Goal: Subscribe to service/newsletter

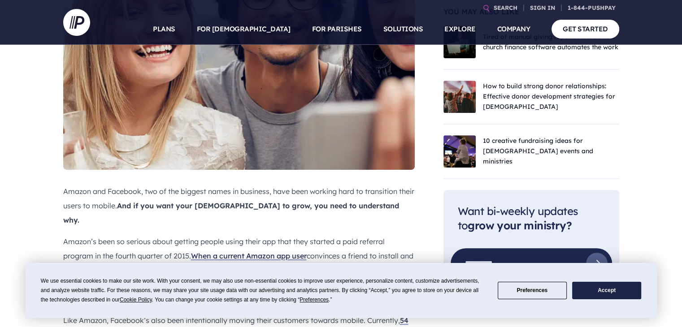
scroll to position [359, 0]
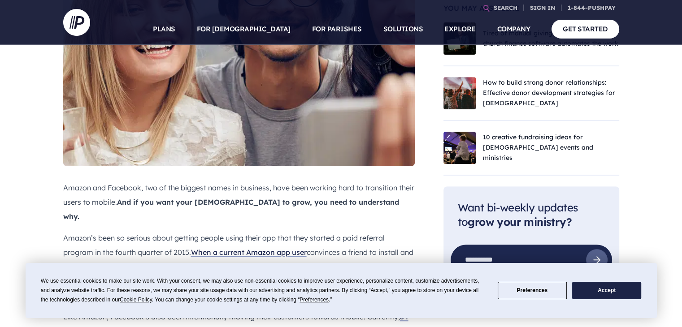
click at [603, 288] on button "Accept" at bounding box center [606, 290] width 69 height 17
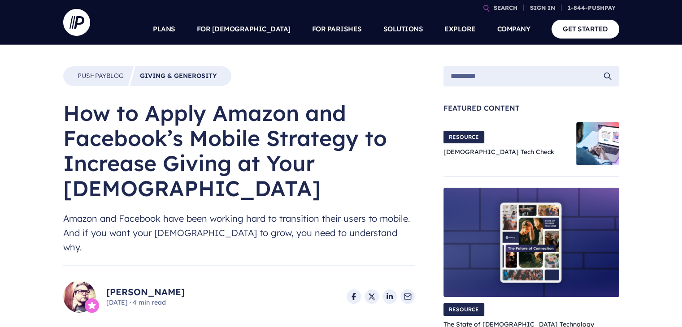
scroll to position [0, 0]
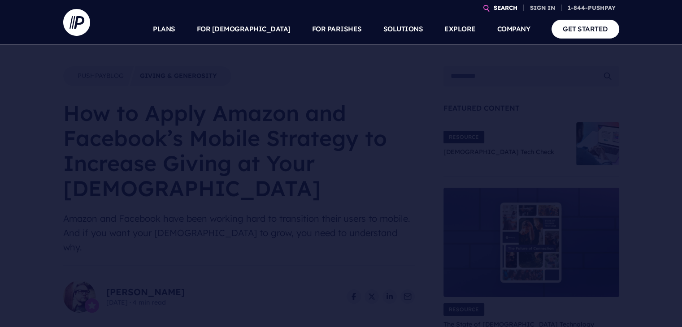
click at [504, 11] on link "SEARCH" at bounding box center [505, 8] width 31 height 16
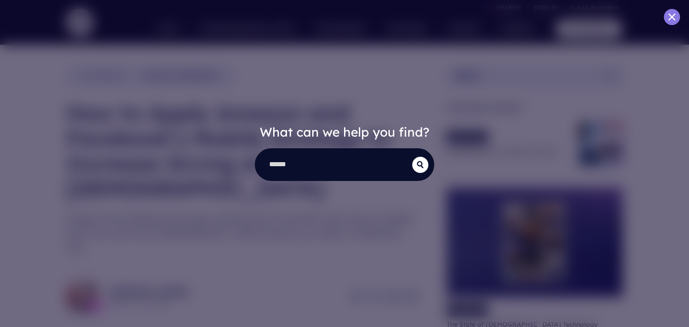
click at [670, 18] on icon at bounding box center [671, 16] width 7 height 7
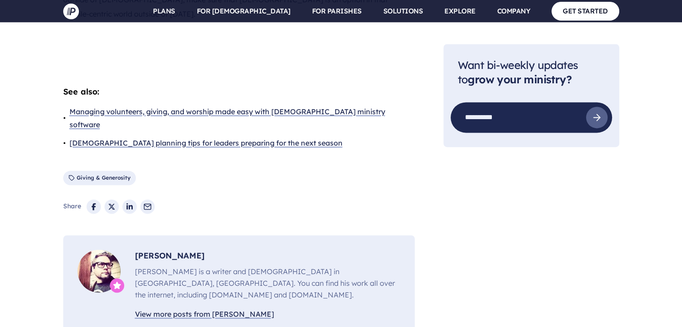
scroll to position [1301, 0]
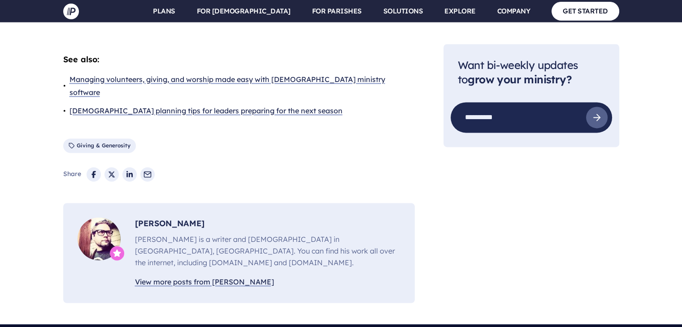
click at [168, 276] on link "View more posts from [PERSON_NAME]" at bounding box center [204, 282] width 139 height 13
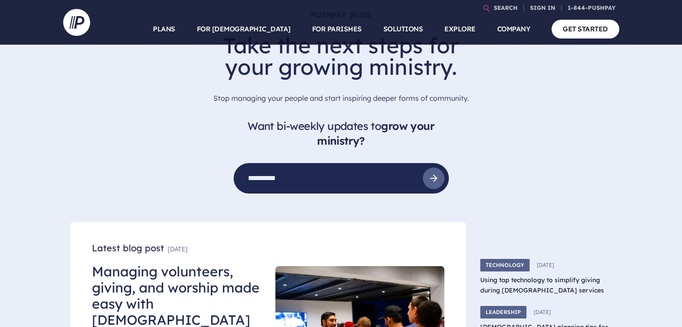
scroll to position [45, 0]
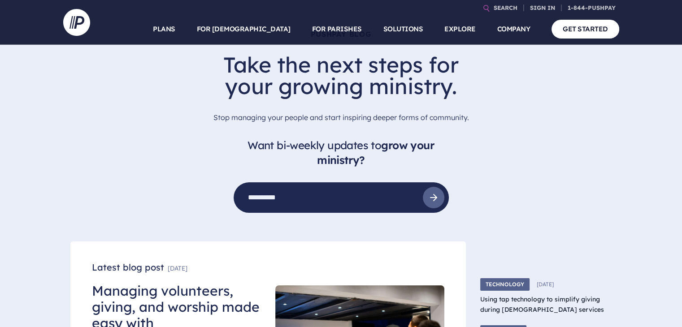
click at [271, 196] on input "email" at bounding box center [328, 197] width 189 height 27
type input "**********"
click at [432, 203] on icon at bounding box center [433, 197] width 11 height 11
click at [435, 198] on line at bounding box center [434, 198] width 6 height 0
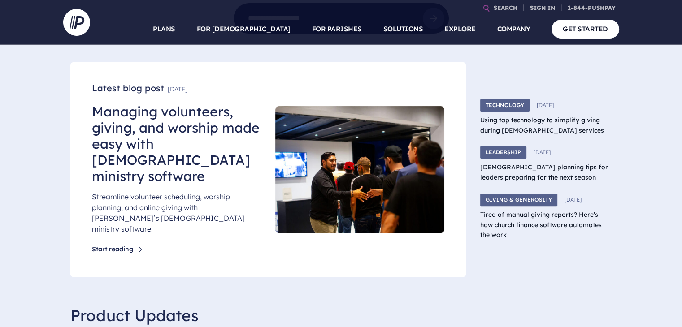
scroll to position [90, 0]
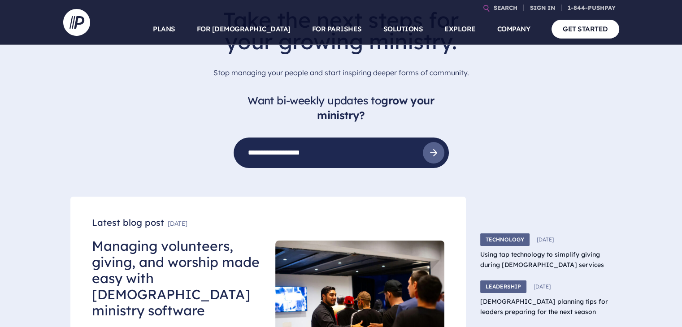
click at [350, 152] on input "**********" at bounding box center [328, 153] width 189 height 27
click at [433, 155] on icon at bounding box center [433, 153] width 11 height 11
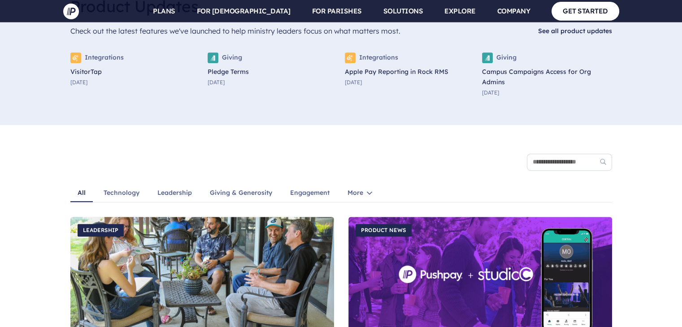
scroll to position [673, 0]
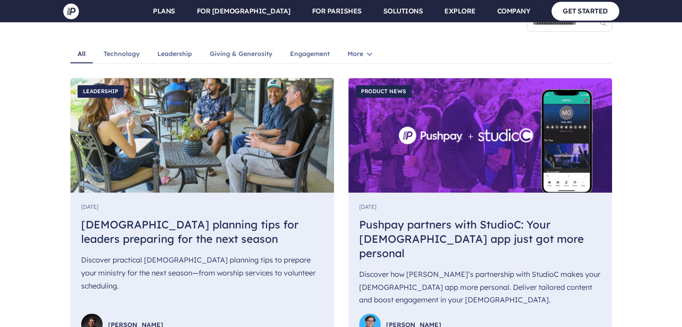
click at [248, 127] on img at bounding box center [202, 135] width 264 height 115
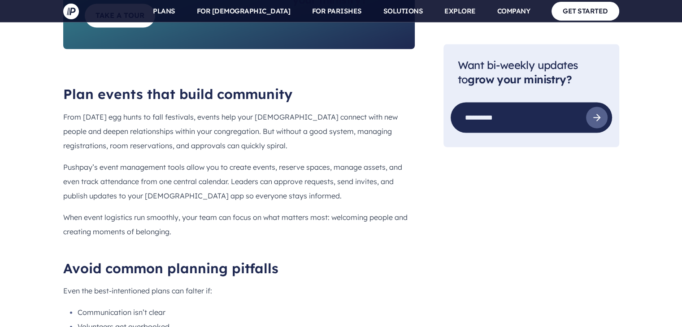
scroll to position [1436, 0]
